Goal: Communication & Community: Connect with others

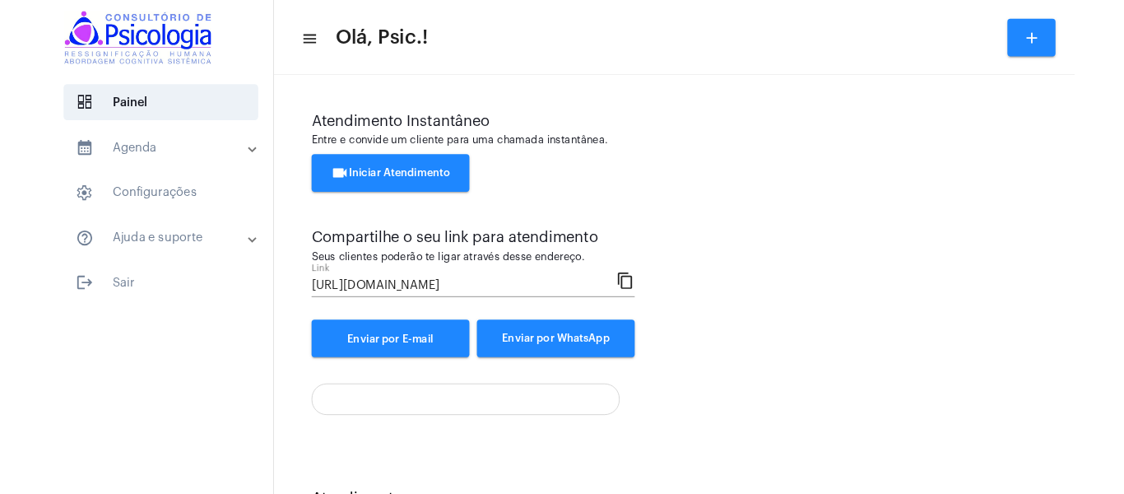
scroll to position [74, 0]
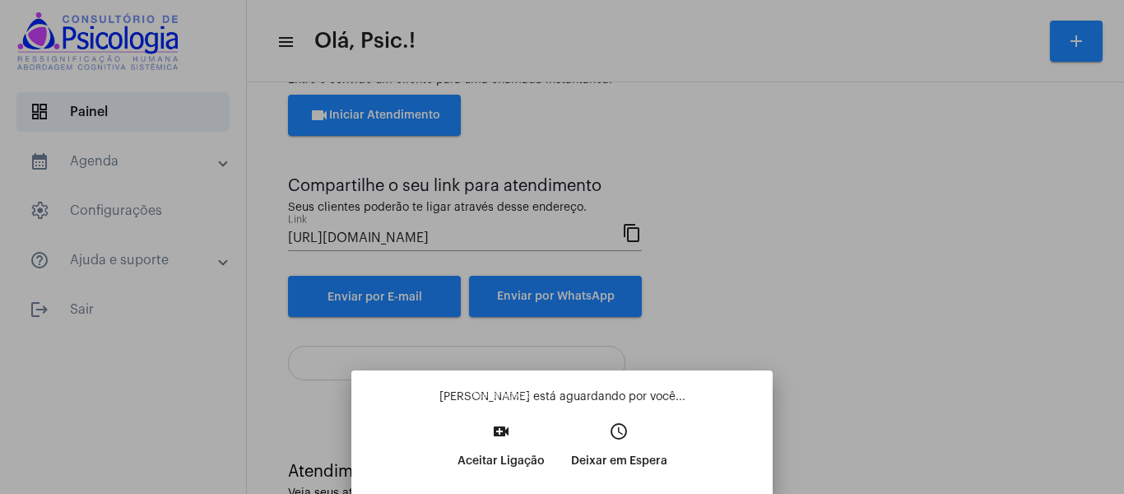
click at [499, 430] on mat-icon "video_call" at bounding box center [501, 431] width 20 height 20
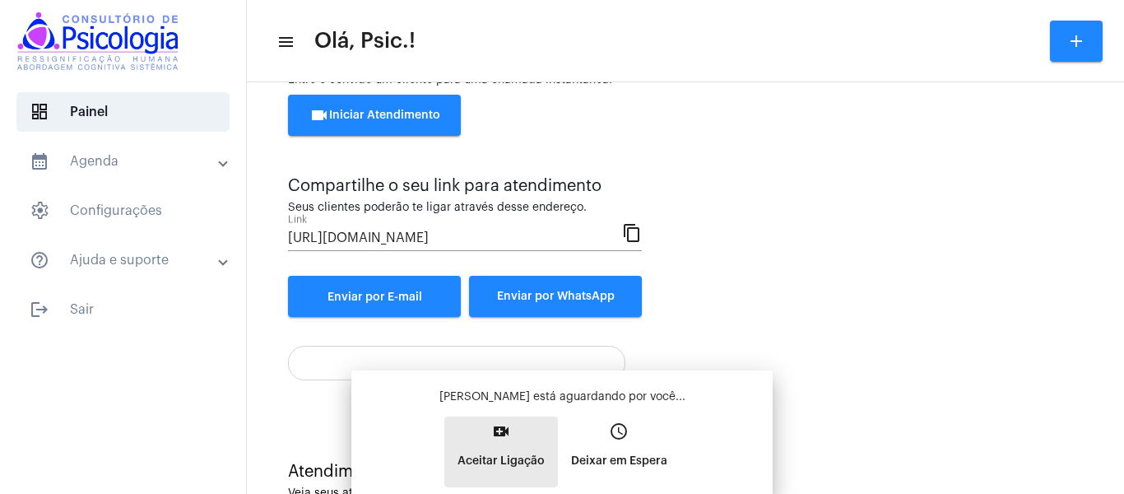
click at [499, 430] on mat-icon "video_call" at bounding box center [501, 431] width 20 height 20
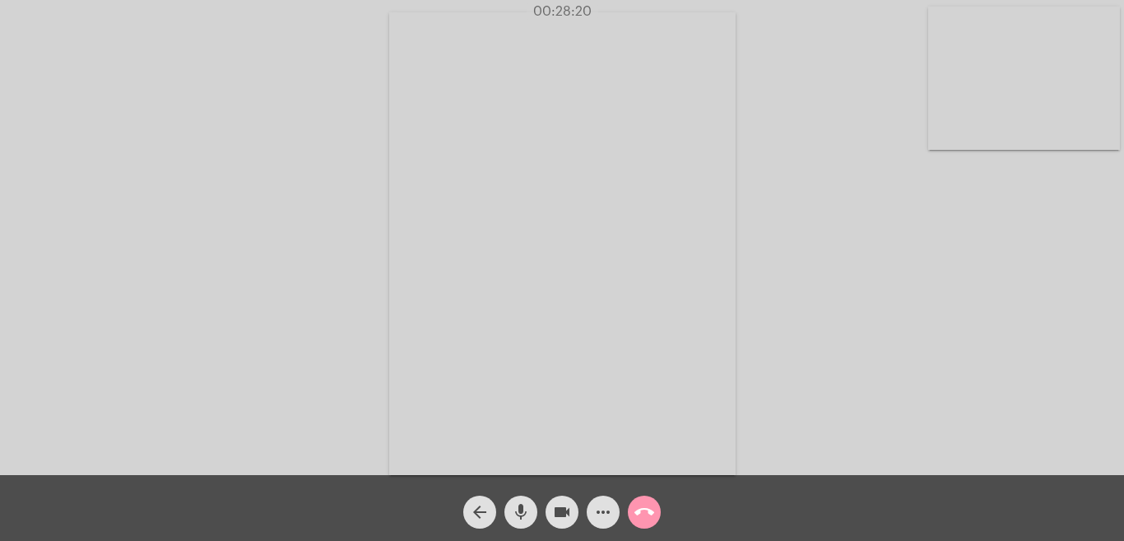
click at [582, 519] on div "videocam" at bounding box center [562, 507] width 41 height 41
click at [606, 513] on mat-icon "more_horiz" at bounding box center [603, 512] width 20 height 20
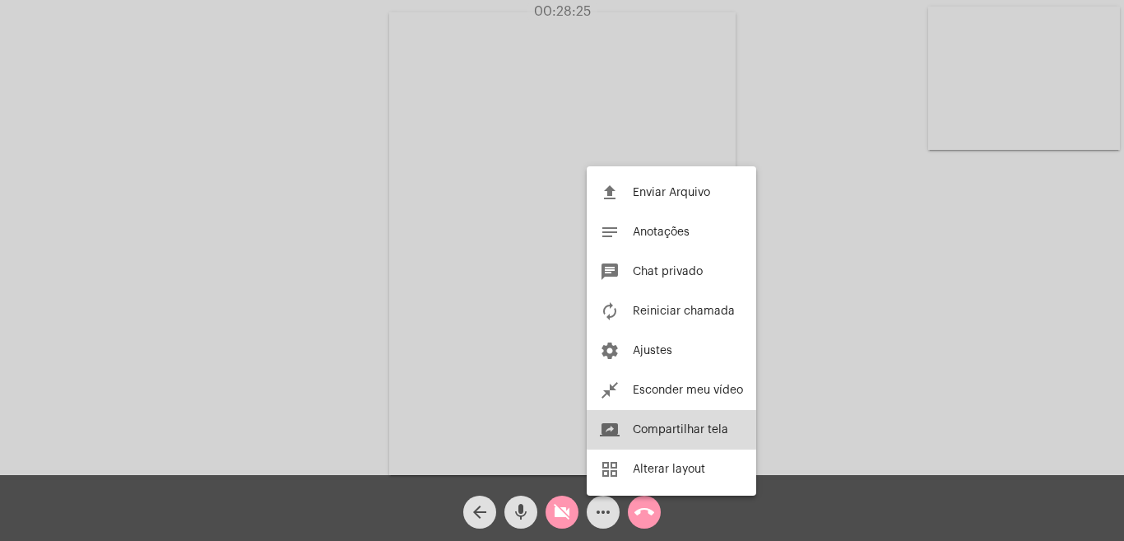
click at [697, 421] on button "screen_share Compartilhar tela" at bounding box center [672, 430] width 170 height 40
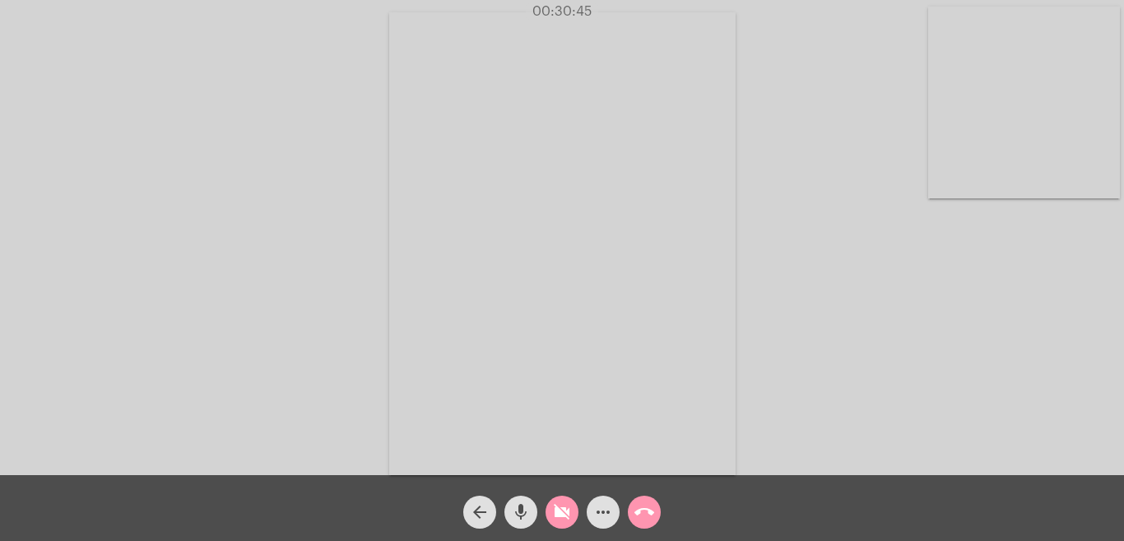
click at [598, 512] on mat-icon "more_horiz" at bounding box center [603, 512] width 20 height 20
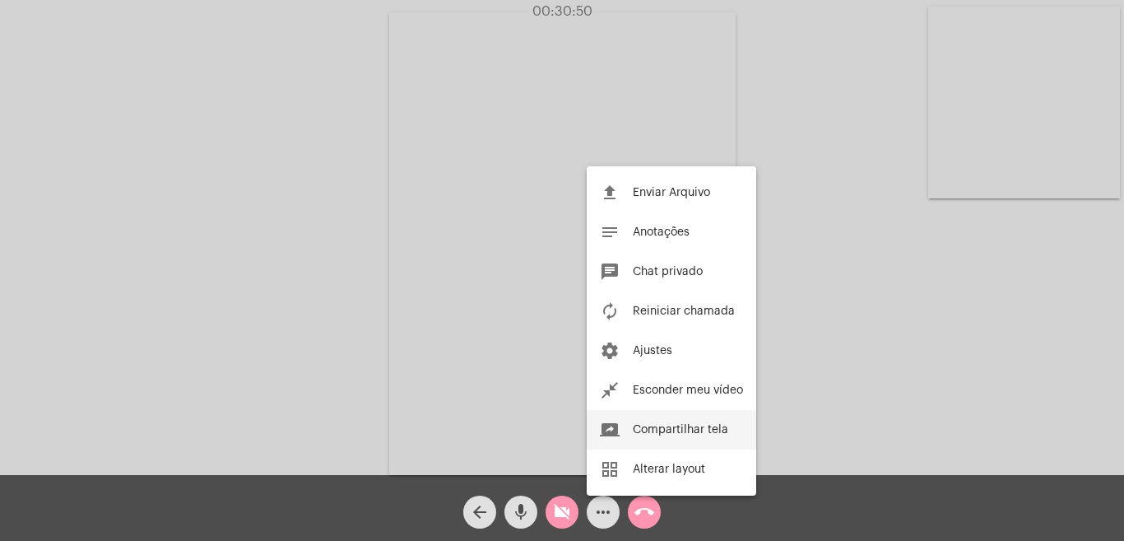
click at [652, 425] on span "Compartilhar tela" at bounding box center [680, 430] width 95 height 12
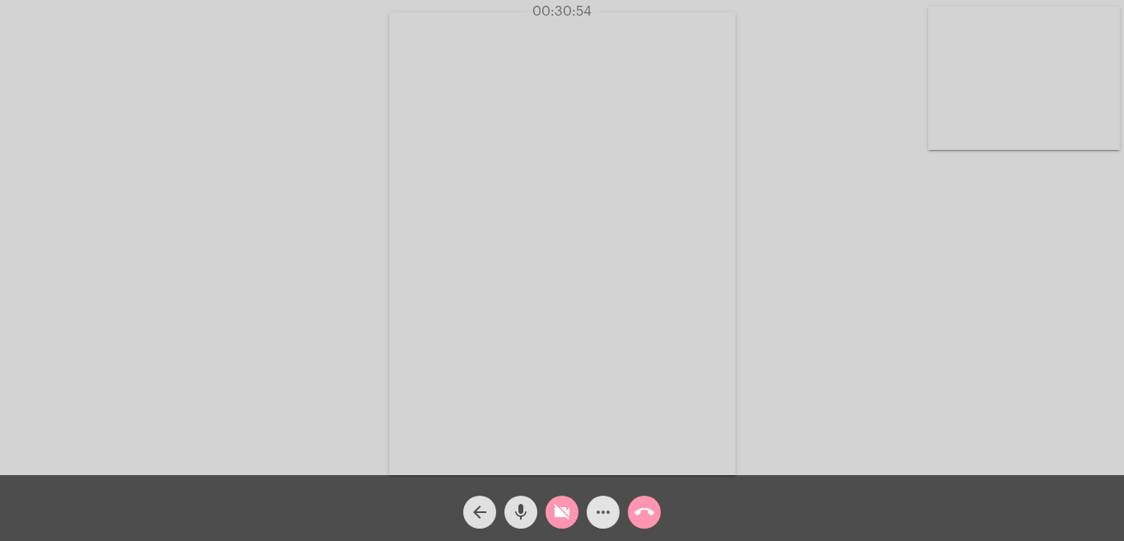
click at [603, 506] on mat-icon "more_horiz" at bounding box center [603, 512] width 20 height 20
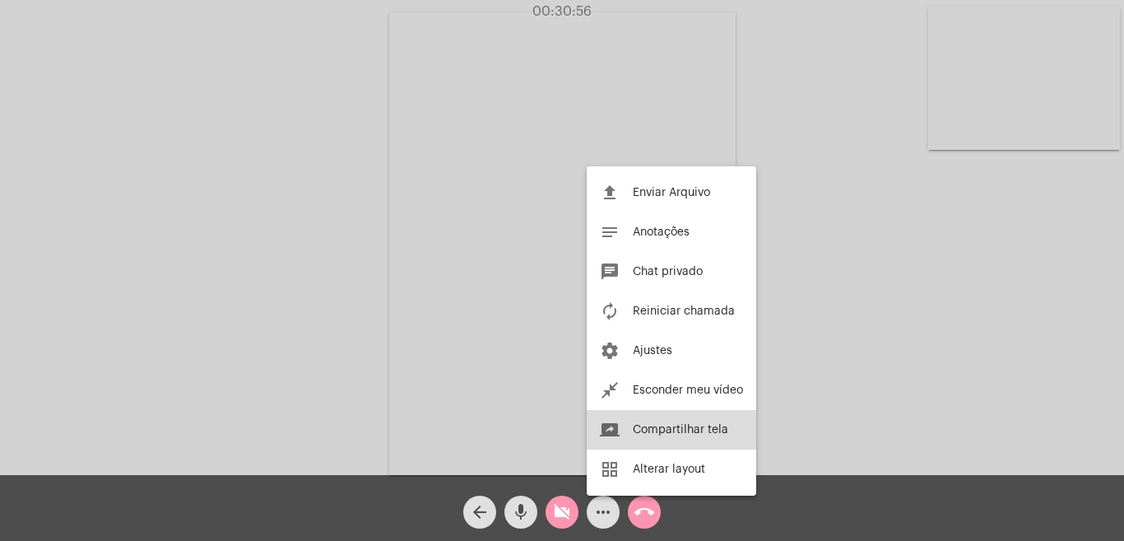
click at [656, 428] on span "Compartilhar tela" at bounding box center [680, 430] width 95 height 12
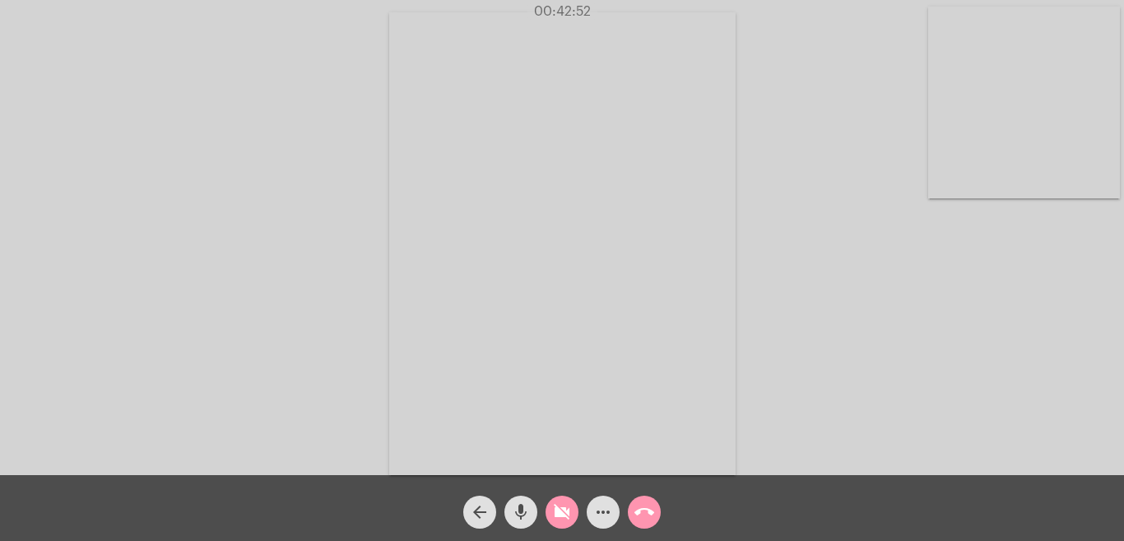
click at [600, 508] on mat-icon "more_horiz" at bounding box center [603, 512] width 20 height 20
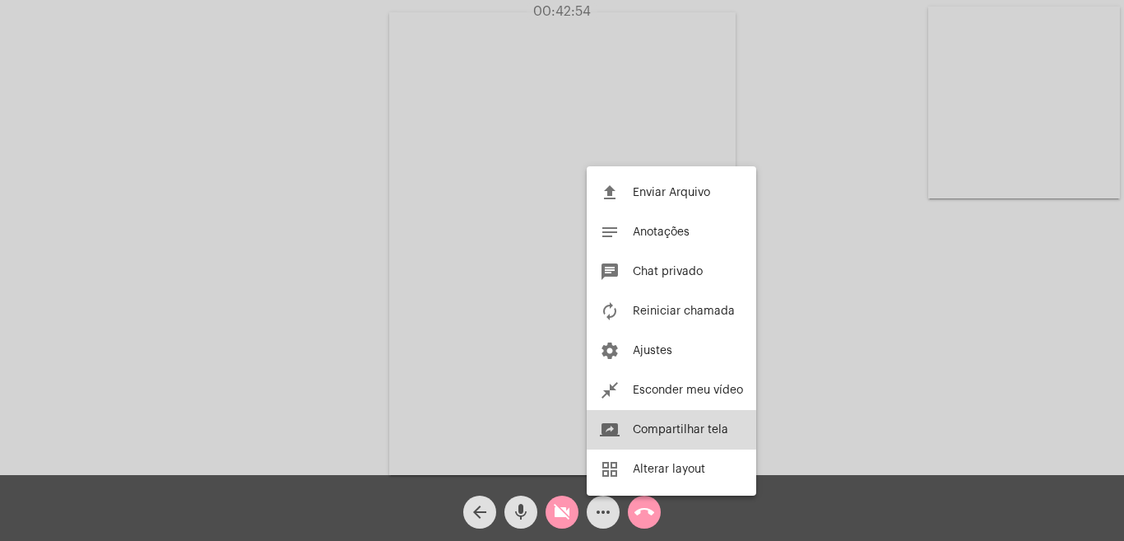
click at [656, 421] on button "screen_share Compartilhar tela" at bounding box center [672, 430] width 170 height 40
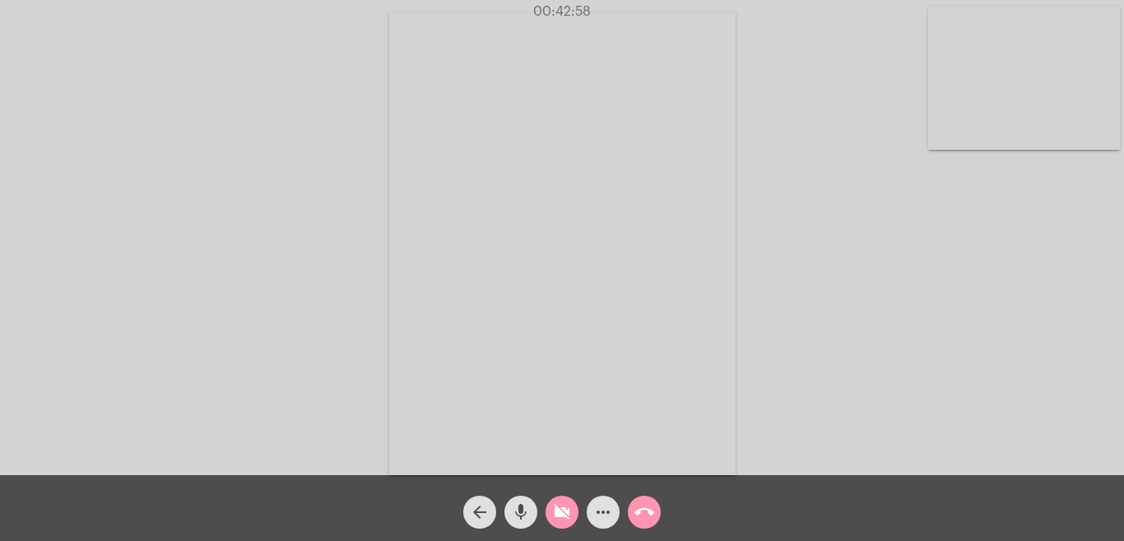
click at [603, 503] on mat-icon "more_horiz" at bounding box center [603, 512] width 20 height 20
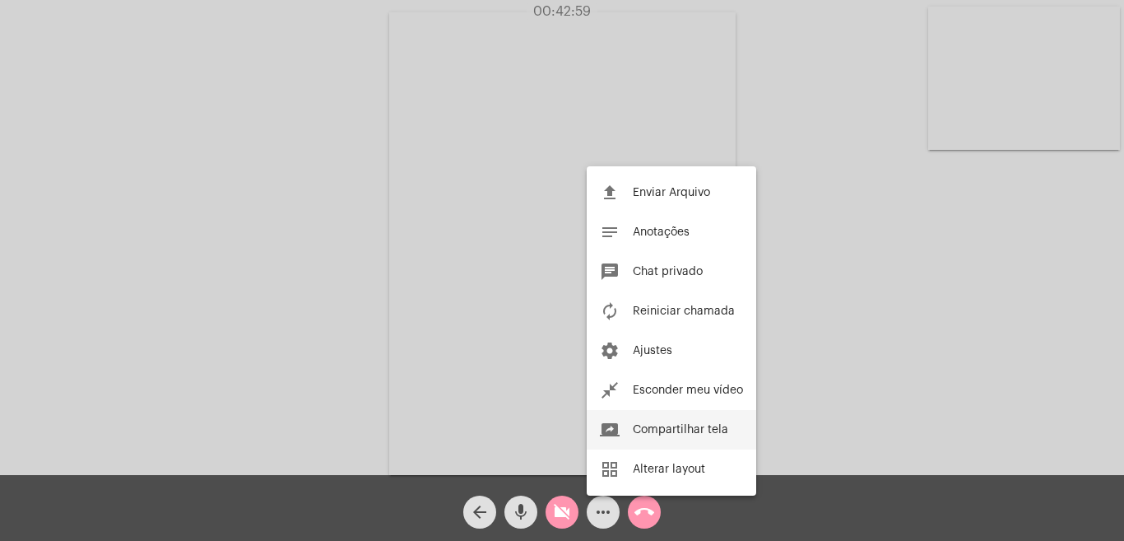
click at [650, 428] on span "Compartilhar tela" at bounding box center [680, 430] width 95 height 12
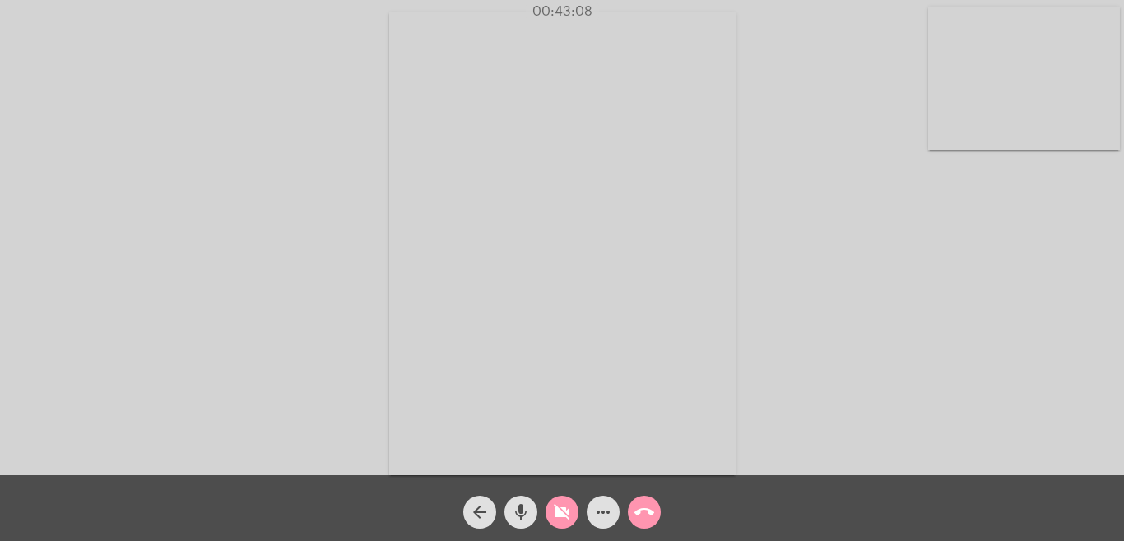
click at [1037, 70] on video at bounding box center [1025, 78] width 192 height 143
click at [359, 172] on div "Acessando Câmera e Microfone..." at bounding box center [562, 239] width 1121 height 475
drag, startPoint x: 226, startPoint y: 272, endPoint x: 438, endPoint y: 390, distance: 242.8
click at [226, 273] on video at bounding box center [201, 241] width 192 height 255
click at [607, 516] on mat-icon "more_horiz" at bounding box center [603, 512] width 20 height 20
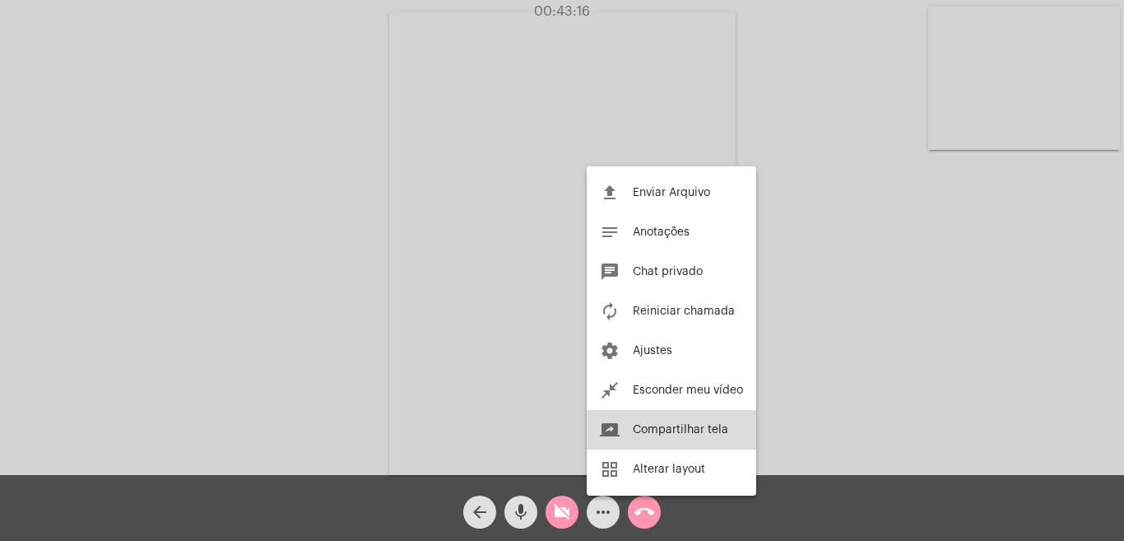
click at [666, 426] on span "Compartilhar tela" at bounding box center [680, 430] width 95 height 12
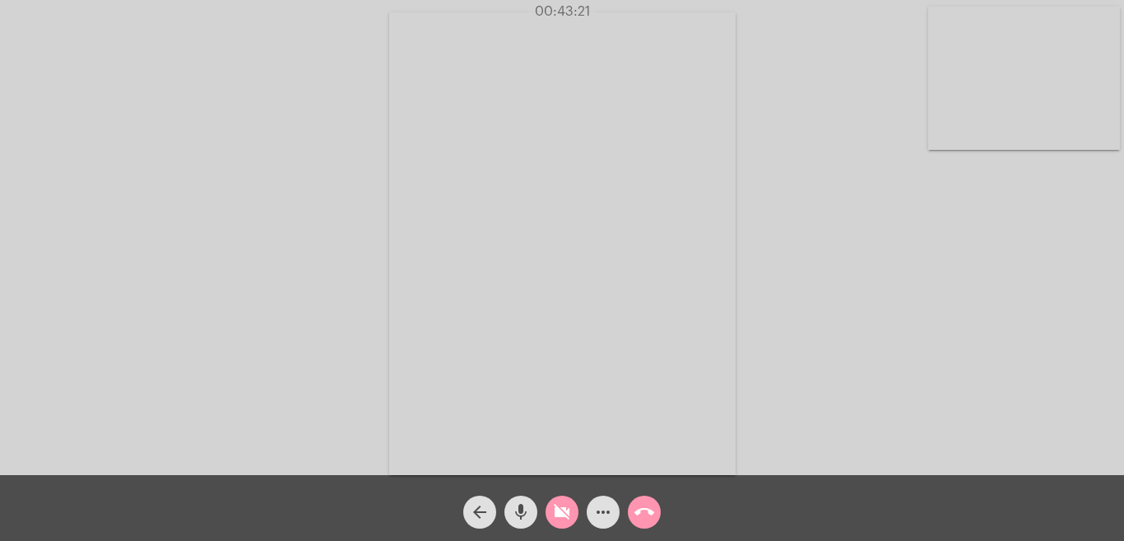
click at [605, 504] on mat-icon "more_horiz" at bounding box center [603, 512] width 20 height 20
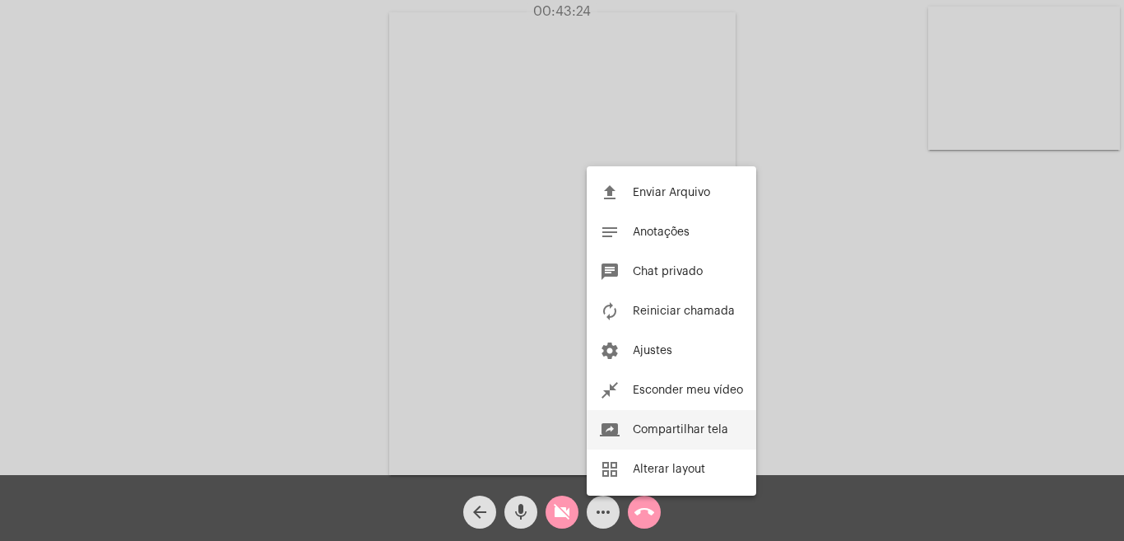
click at [656, 426] on span "Compartilhar tela" at bounding box center [680, 430] width 95 height 12
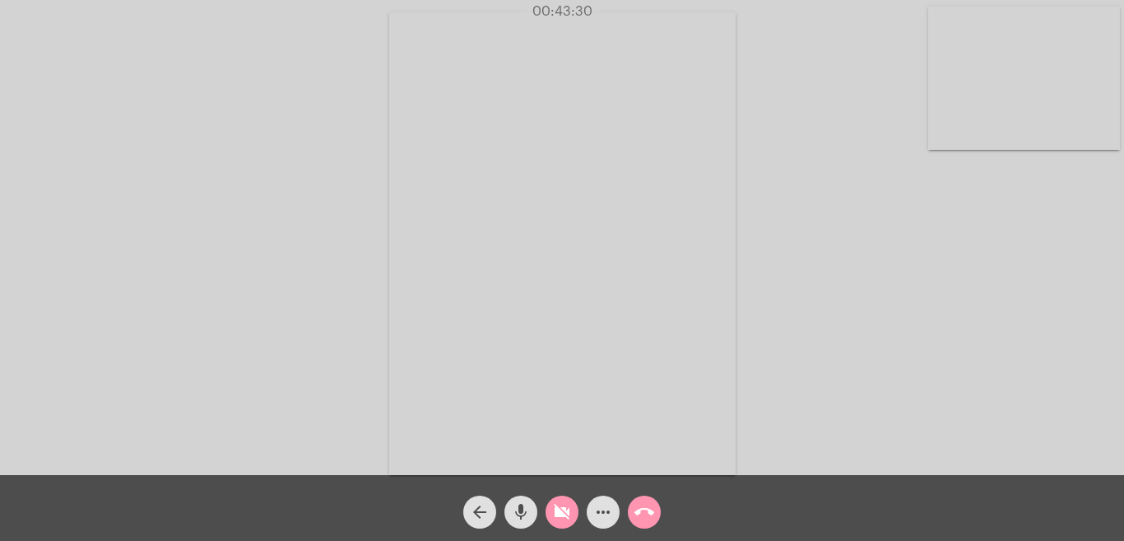
click at [1054, 207] on div "Acessando Câmera e Microfone..." at bounding box center [562, 241] width 1121 height 475
drag, startPoint x: 566, startPoint y: 505, endPoint x: 616, endPoint y: 510, distance: 49.6
click at [566, 506] on mat-icon "videocam_off" at bounding box center [562, 512] width 20 height 20
click at [600, 510] on mat-icon "more_horiz" at bounding box center [603, 512] width 20 height 20
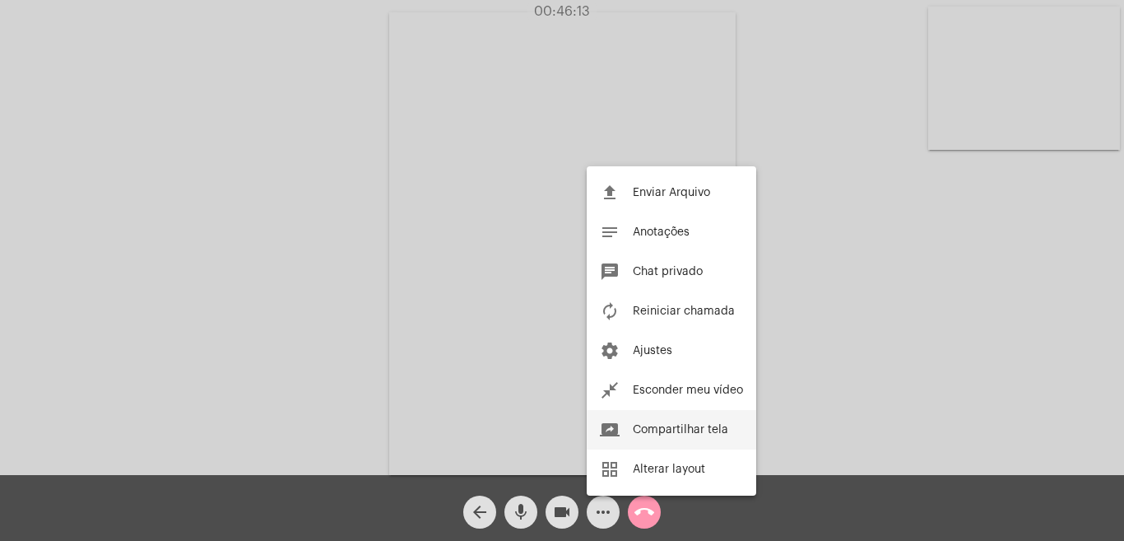
click at [673, 423] on button "screen_share Compartilhar tela" at bounding box center [672, 430] width 170 height 40
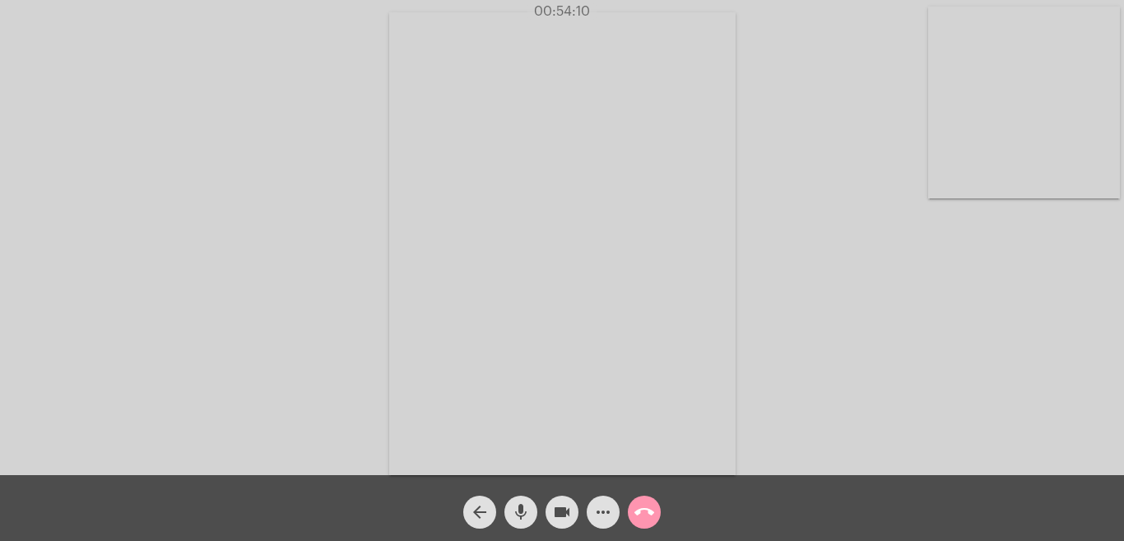
click at [599, 509] on mat-icon "more_horiz" at bounding box center [603, 512] width 20 height 20
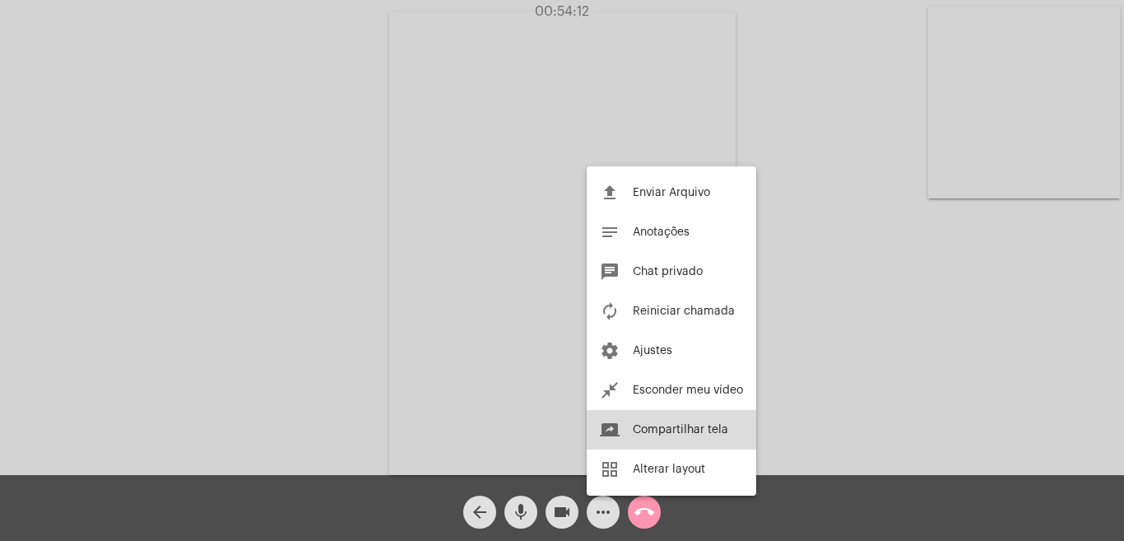
click at [640, 419] on button "screen_share Compartilhar tela" at bounding box center [672, 430] width 170 height 40
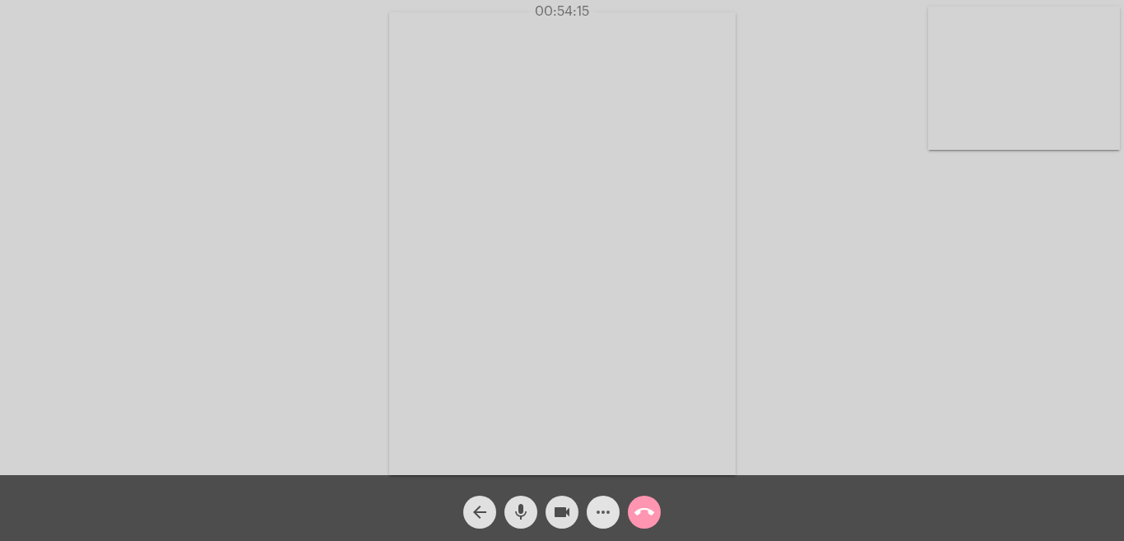
click at [596, 506] on mat-icon "more_horiz" at bounding box center [603, 512] width 20 height 20
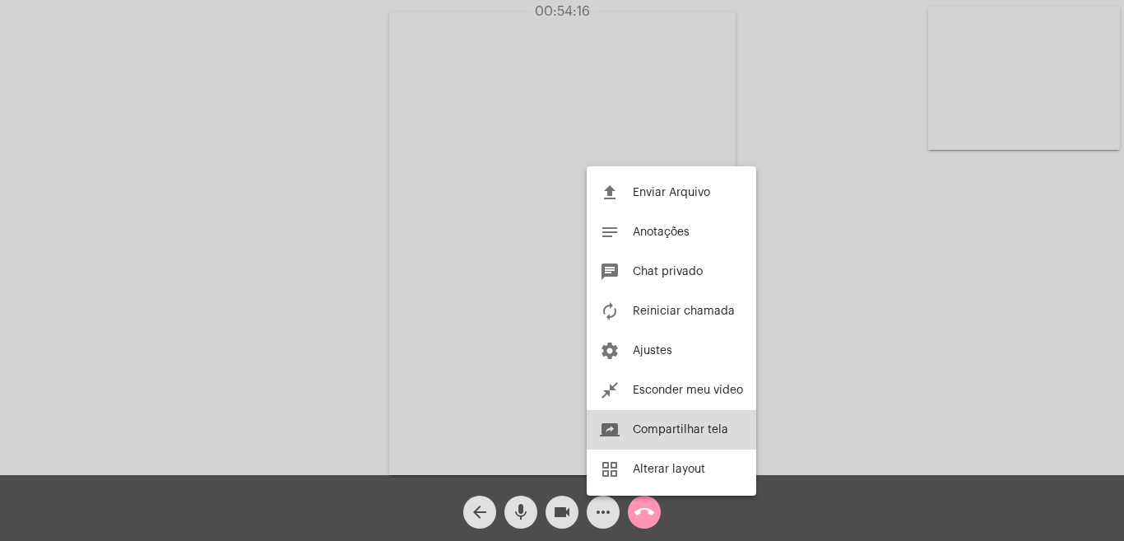
click at [649, 422] on button "screen_share Compartilhar tela" at bounding box center [672, 430] width 170 height 40
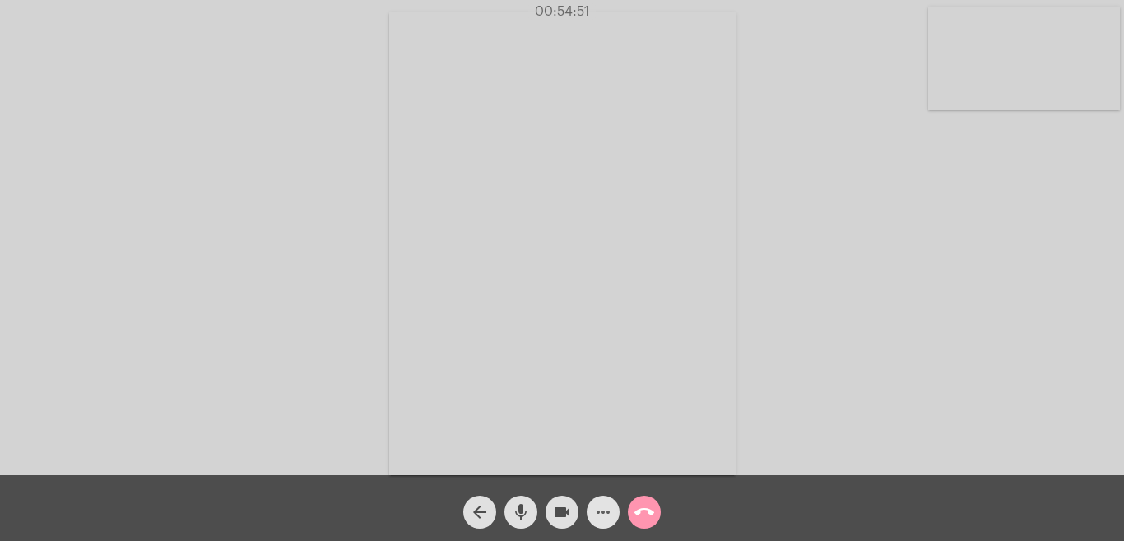
click at [603, 509] on mat-icon "more_horiz" at bounding box center [603, 512] width 20 height 20
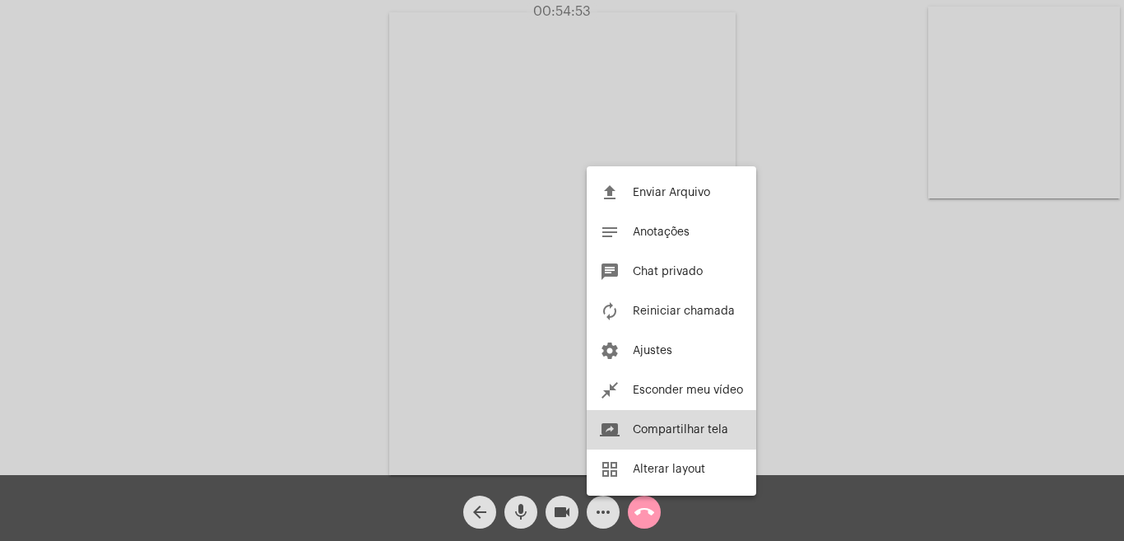
click at [691, 424] on span "Compartilhar tela" at bounding box center [680, 430] width 95 height 12
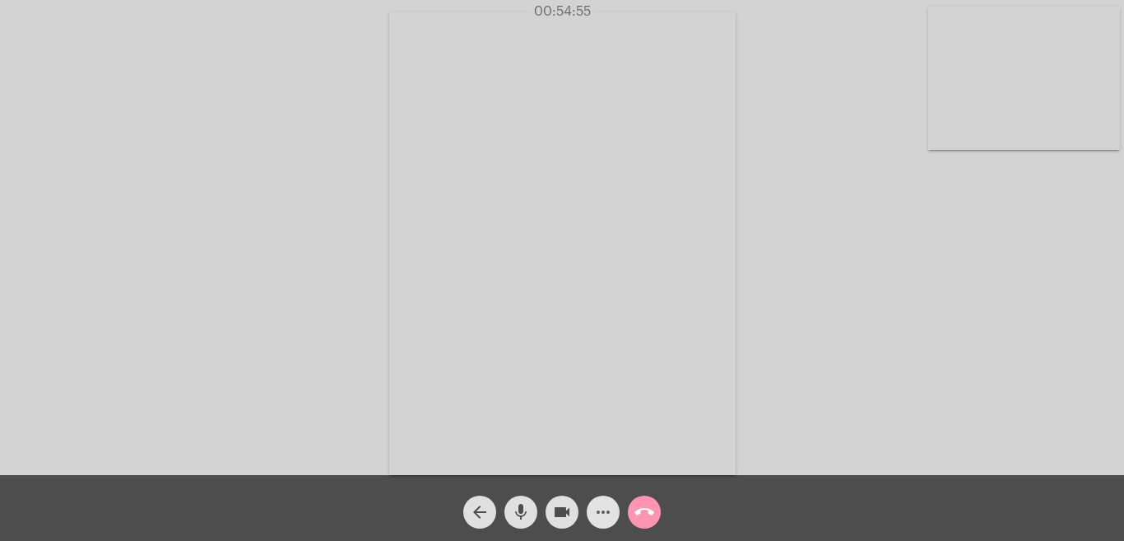
click at [607, 509] on mat-icon "more_horiz" at bounding box center [603, 512] width 20 height 20
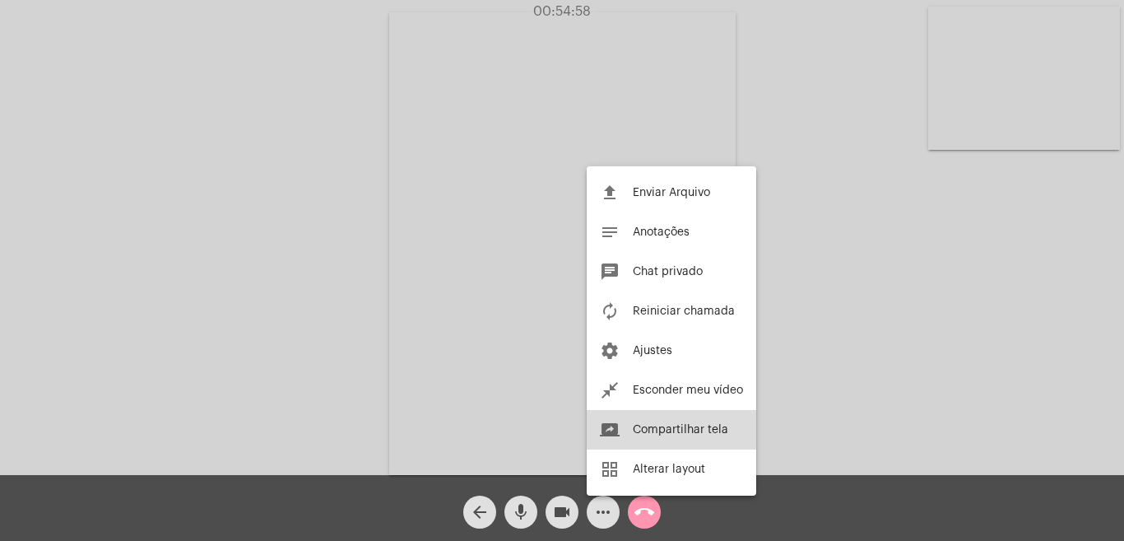
click at [680, 425] on span "Compartilhar tela" at bounding box center [680, 430] width 95 height 12
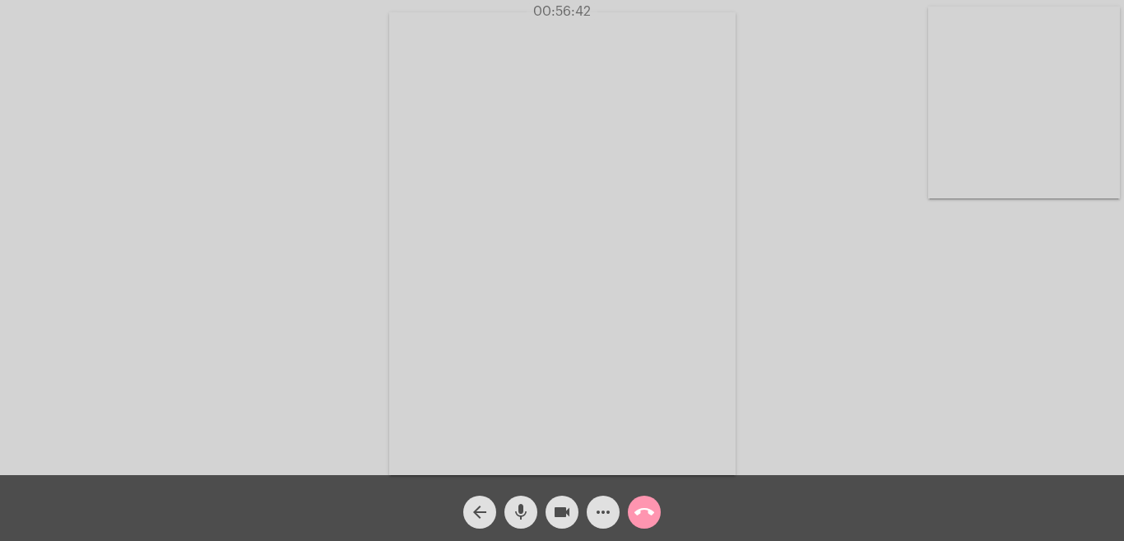
click at [599, 510] on mat-icon "more_horiz" at bounding box center [603, 512] width 20 height 20
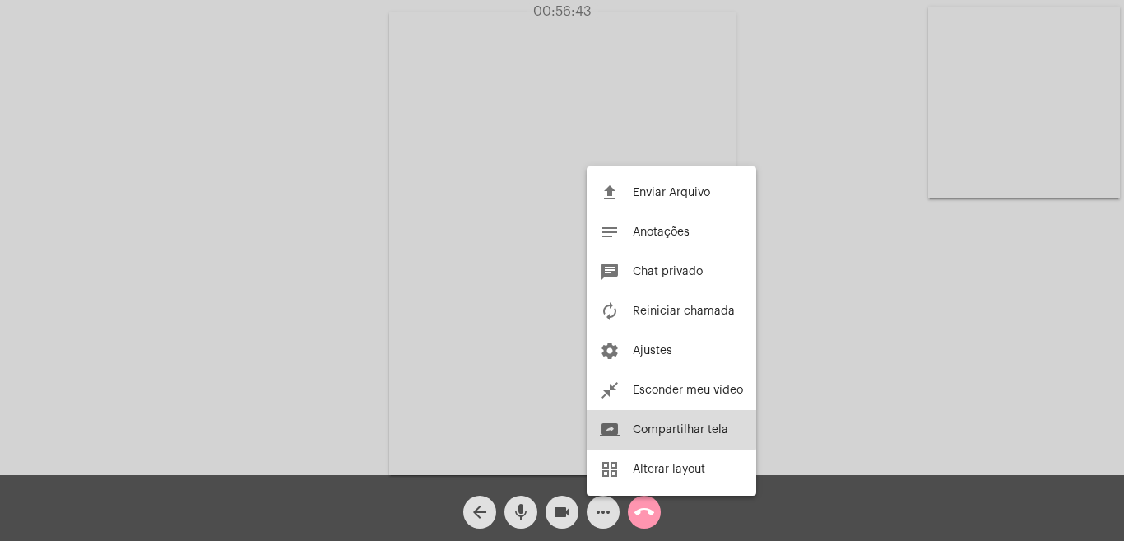
click at [664, 421] on button "screen_share Compartilhar tela" at bounding box center [672, 430] width 170 height 40
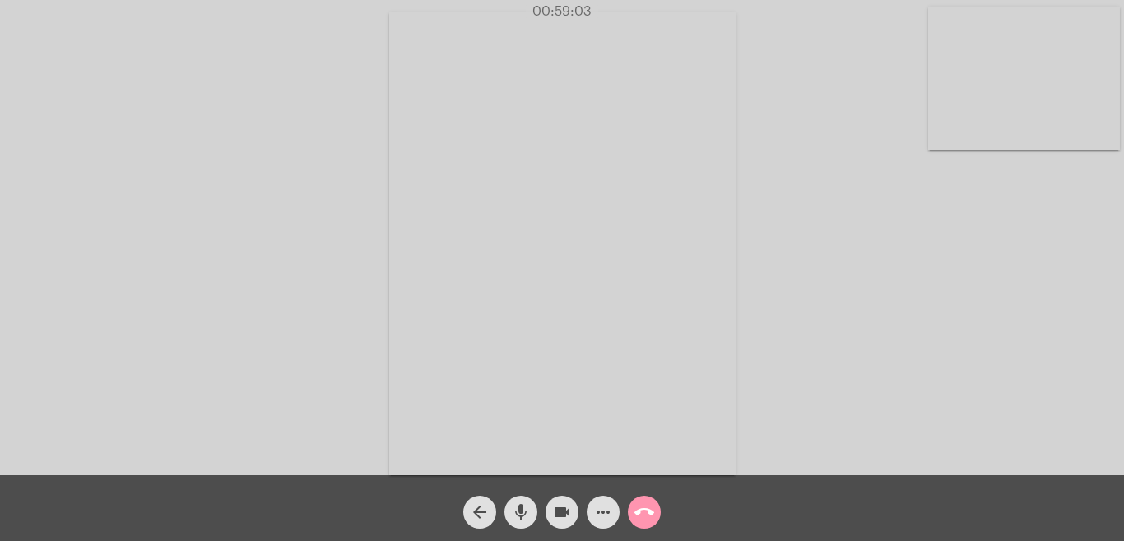
click at [641, 517] on mat-icon "call_end" at bounding box center [645, 512] width 20 height 20
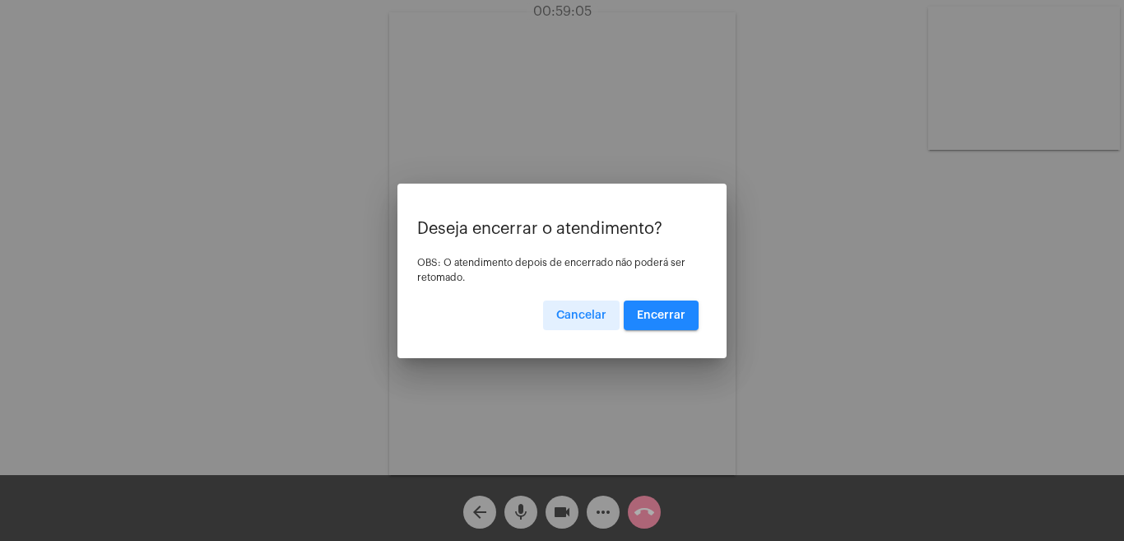
click at [673, 316] on span "Encerrar" at bounding box center [661, 316] width 49 height 12
